Goal: Find specific page/section: Find specific page/section

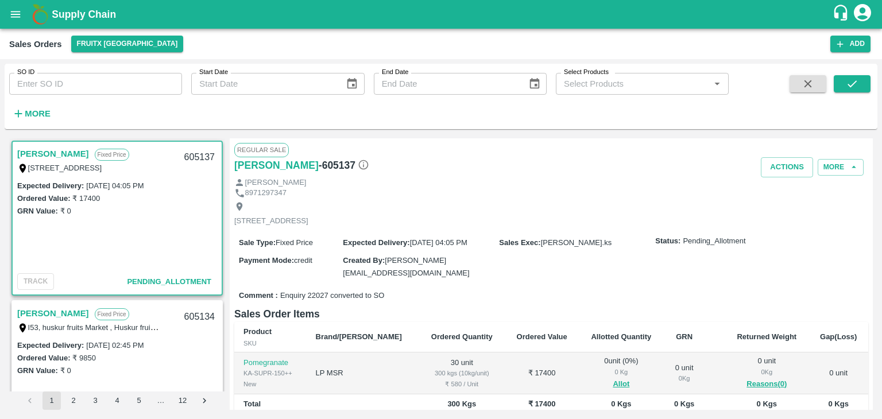
click at [30, 152] on link "[PERSON_NAME]" at bounding box center [53, 153] width 72 height 15
copy link "[PERSON_NAME]"
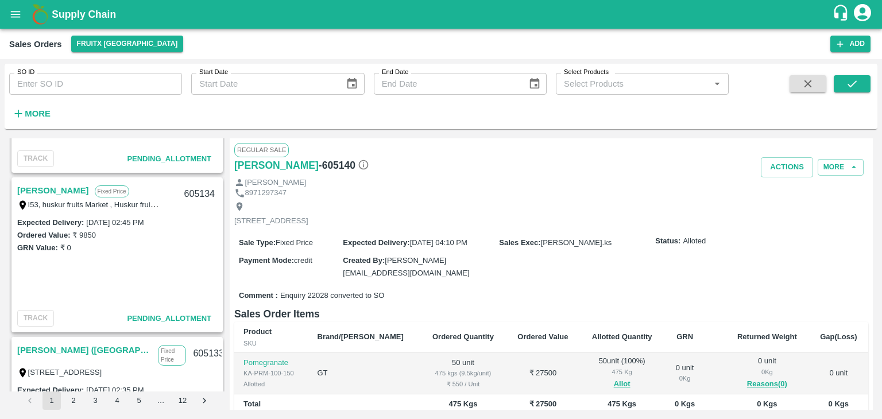
scroll to position [282, 0]
